Goal: Information Seeking & Learning: Learn about a topic

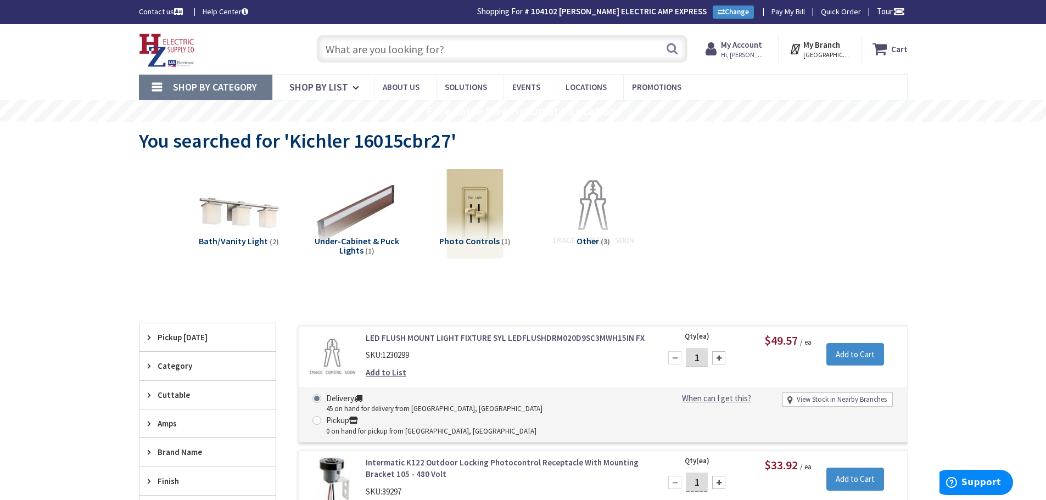
click at [515, 53] on input "text" at bounding box center [502, 48] width 371 height 27
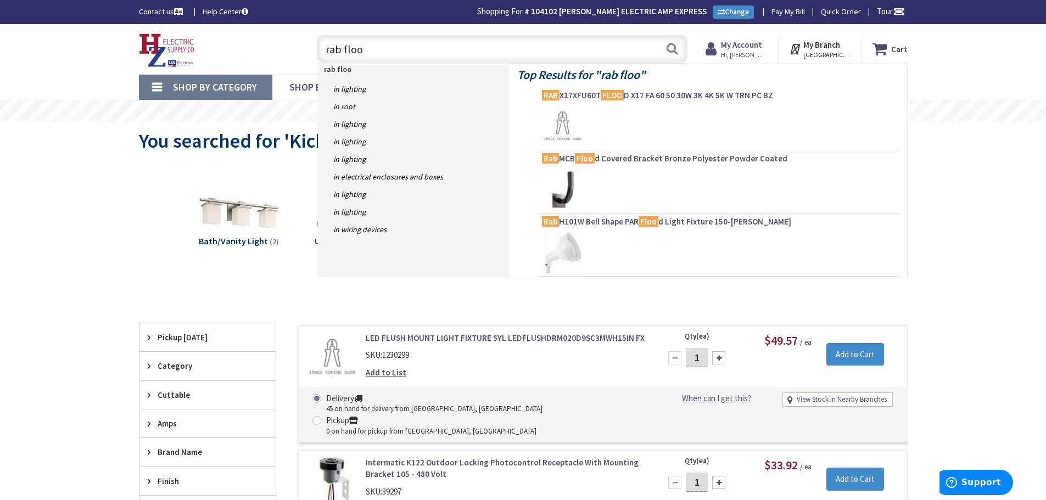
type input "rab flood"
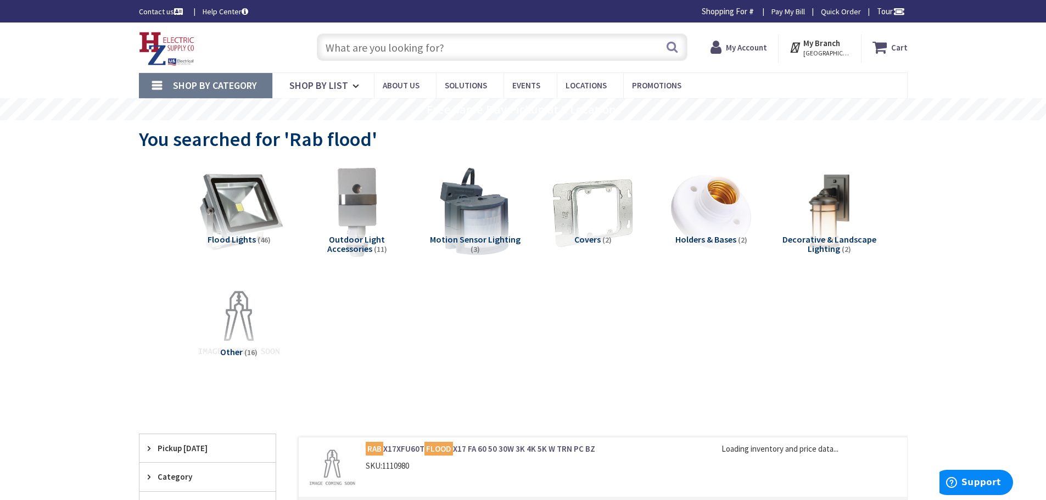
type input "Piper Farm, [STREET_ADDRESS]"
click at [247, 213] on img at bounding box center [238, 211] width 99 height 99
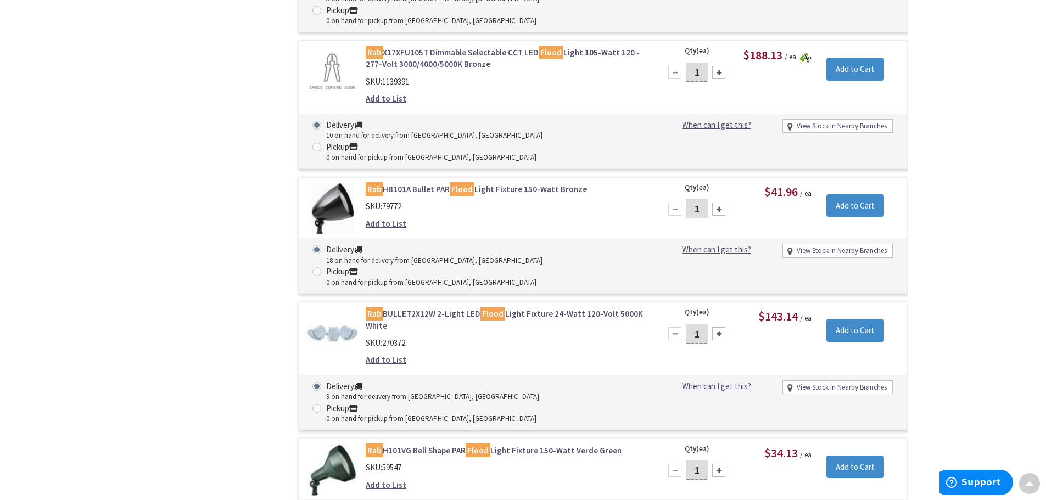
scroll to position [2359, 0]
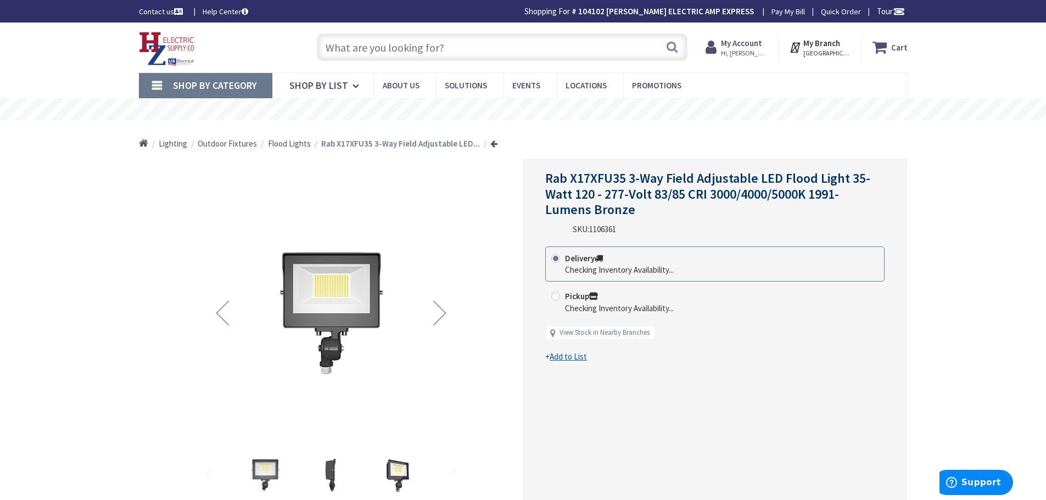
click at [433, 307] on div "Next" at bounding box center [440, 313] width 44 height 44
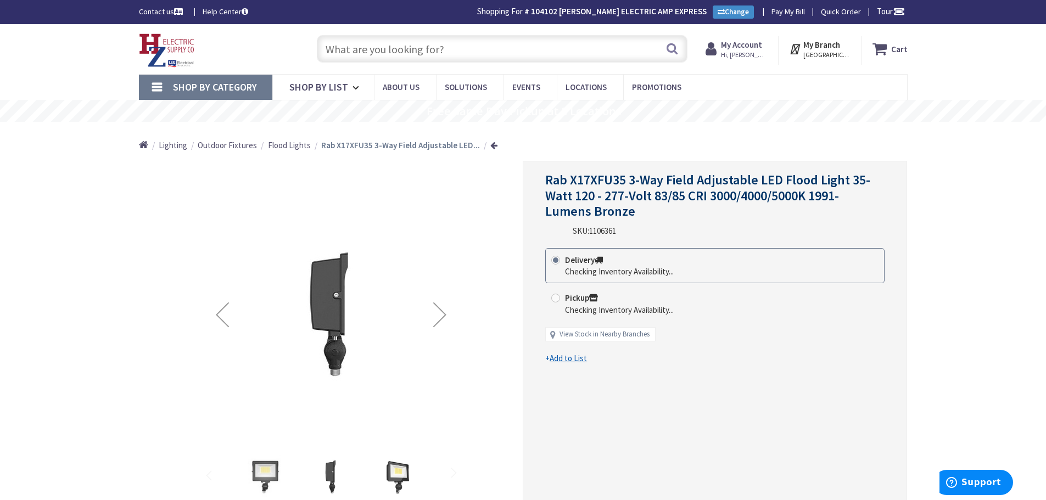
click at [445, 308] on div "Next" at bounding box center [440, 315] width 44 height 44
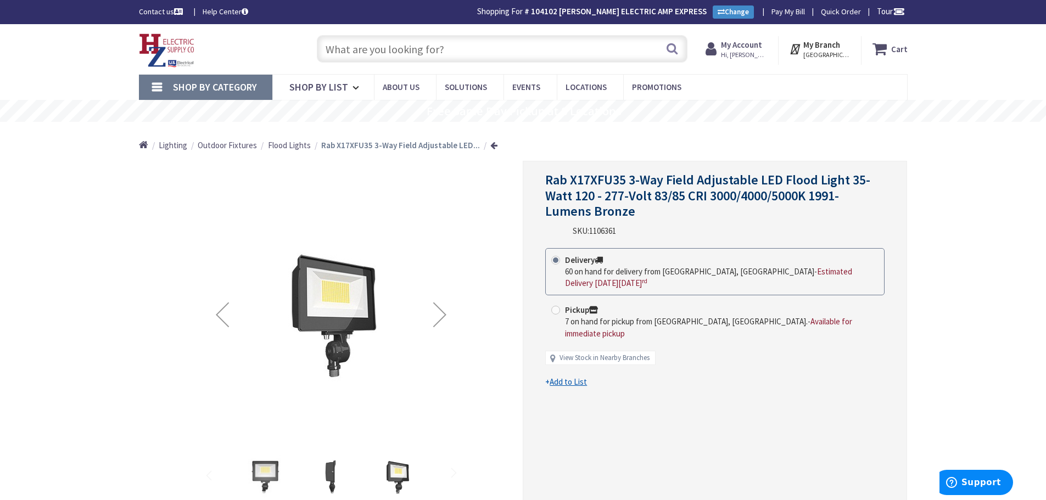
click at [445, 308] on div "Next" at bounding box center [440, 315] width 44 height 44
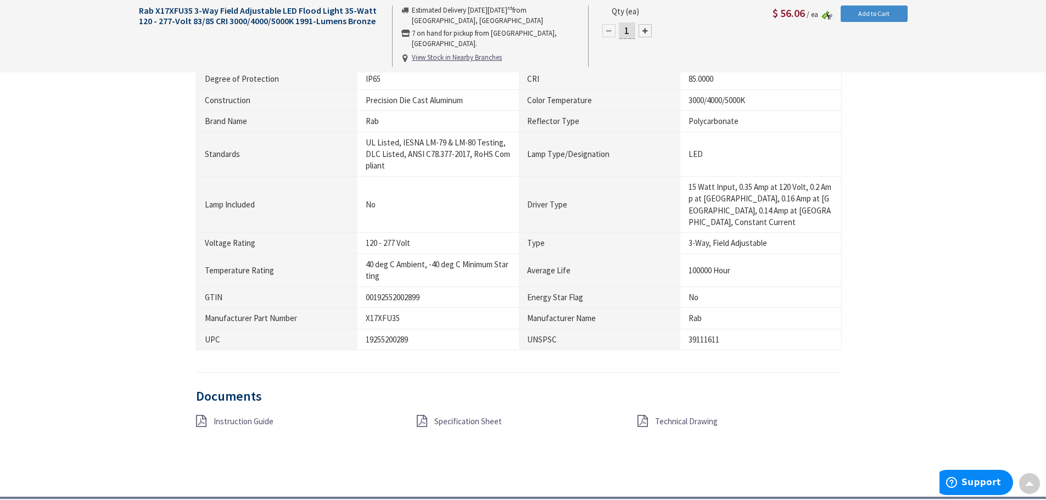
scroll to position [824, 0]
click at [667, 415] on span "Technical Drawing" at bounding box center [686, 420] width 63 height 10
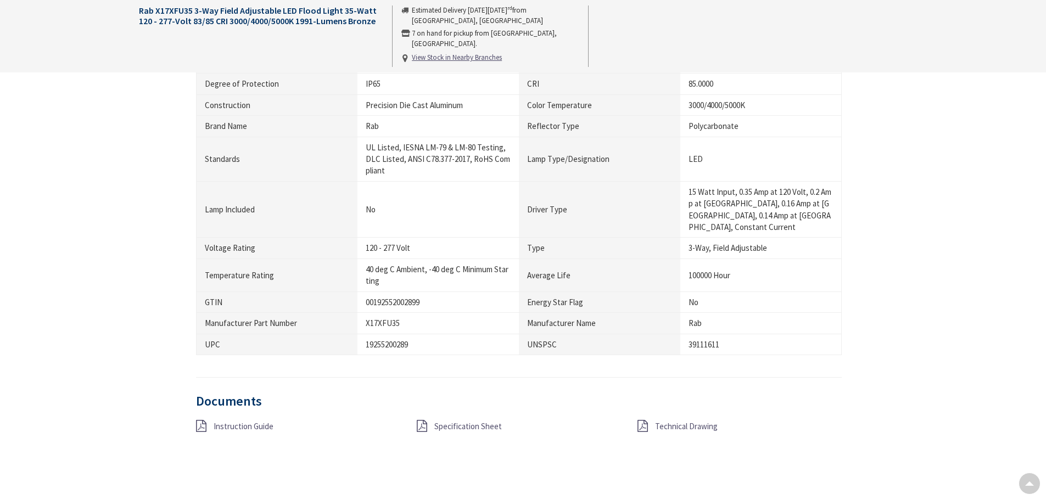
click at [477, 421] on span "Specification Sheet" at bounding box center [468, 426] width 68 height 10
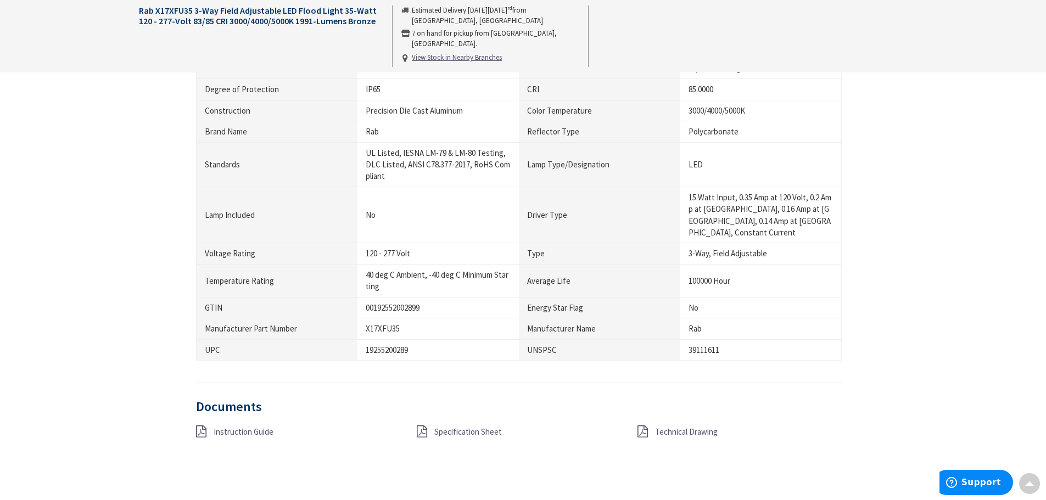
click at [253, 427] on span "Instruction Guide" at bounding box center [244, 432] width 60 height 10
click at [474, 427] on span "Specification Sheet" at bounding box center [468, 432] width 68 height 10
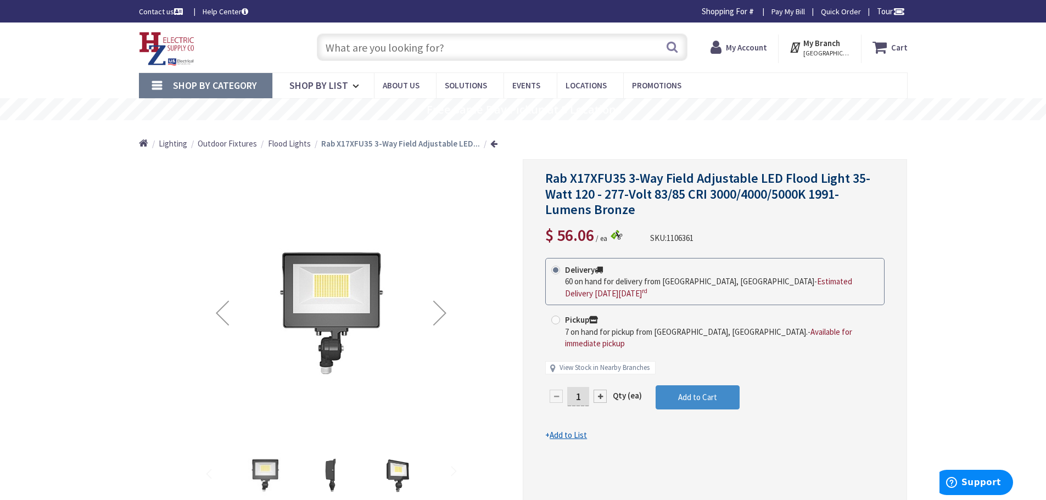
click at [494, 39] on input "text" at bounding box center [502, 46] width 371 height 27
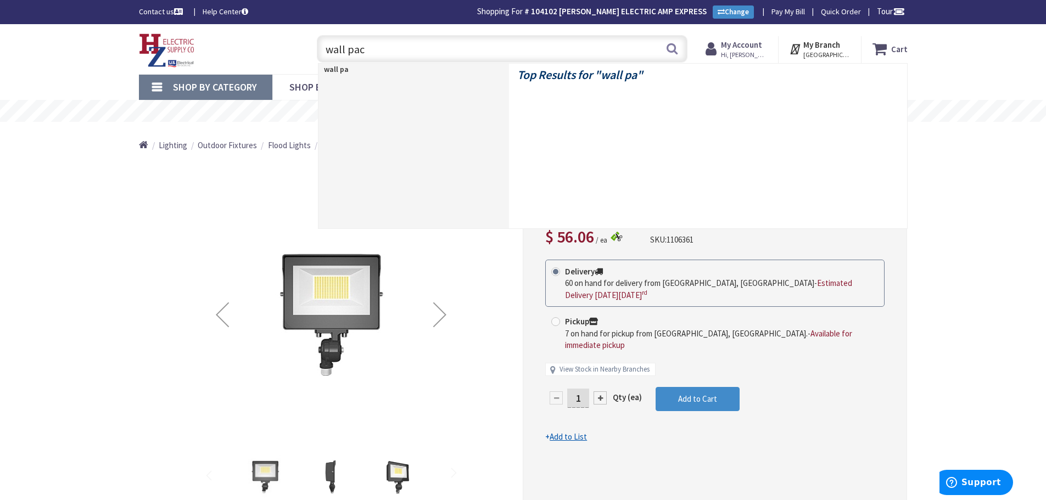
type input "wall pack"
